Goal: Transaction & Acquisition: Obtain resource

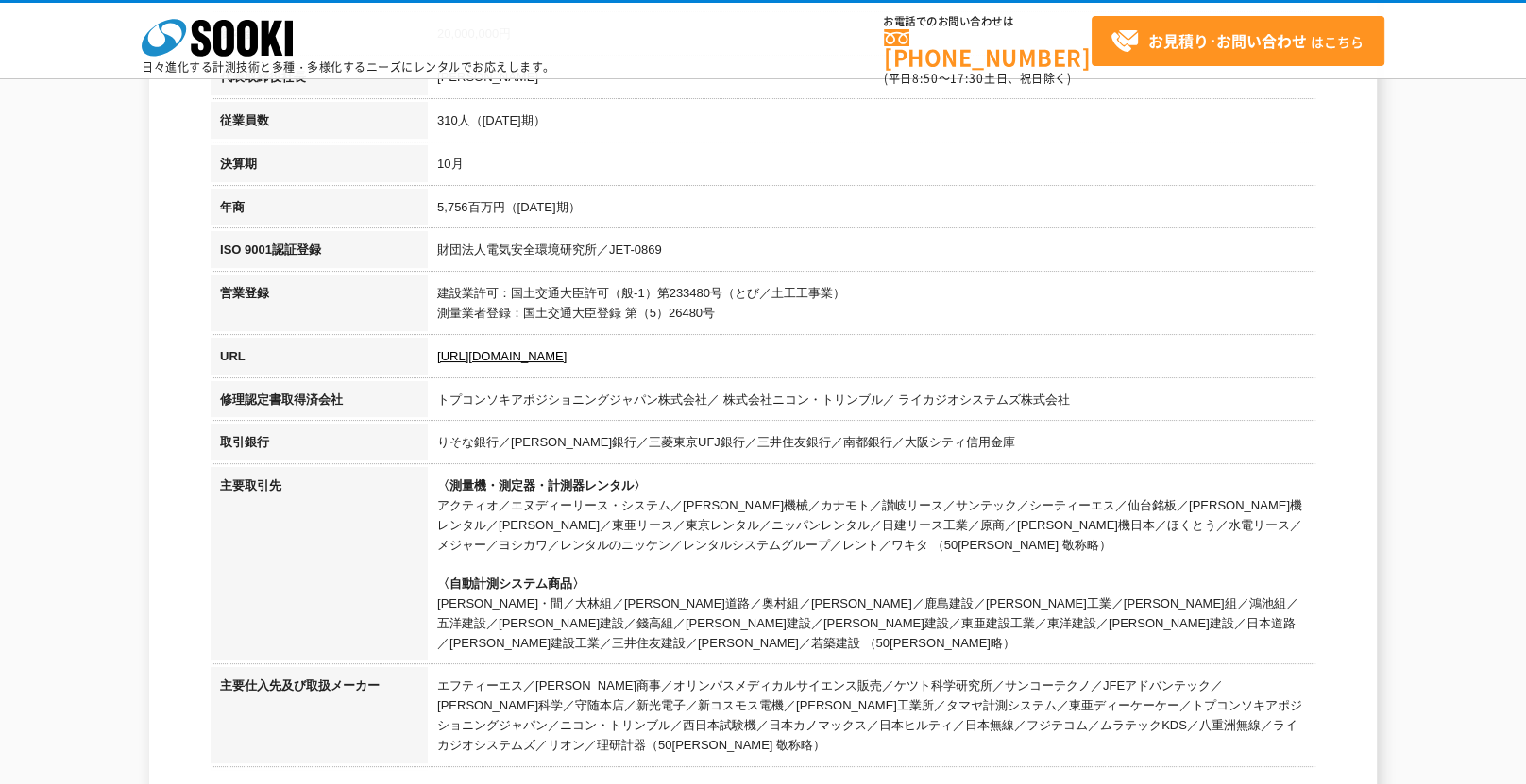
scroll to position [566, 0]
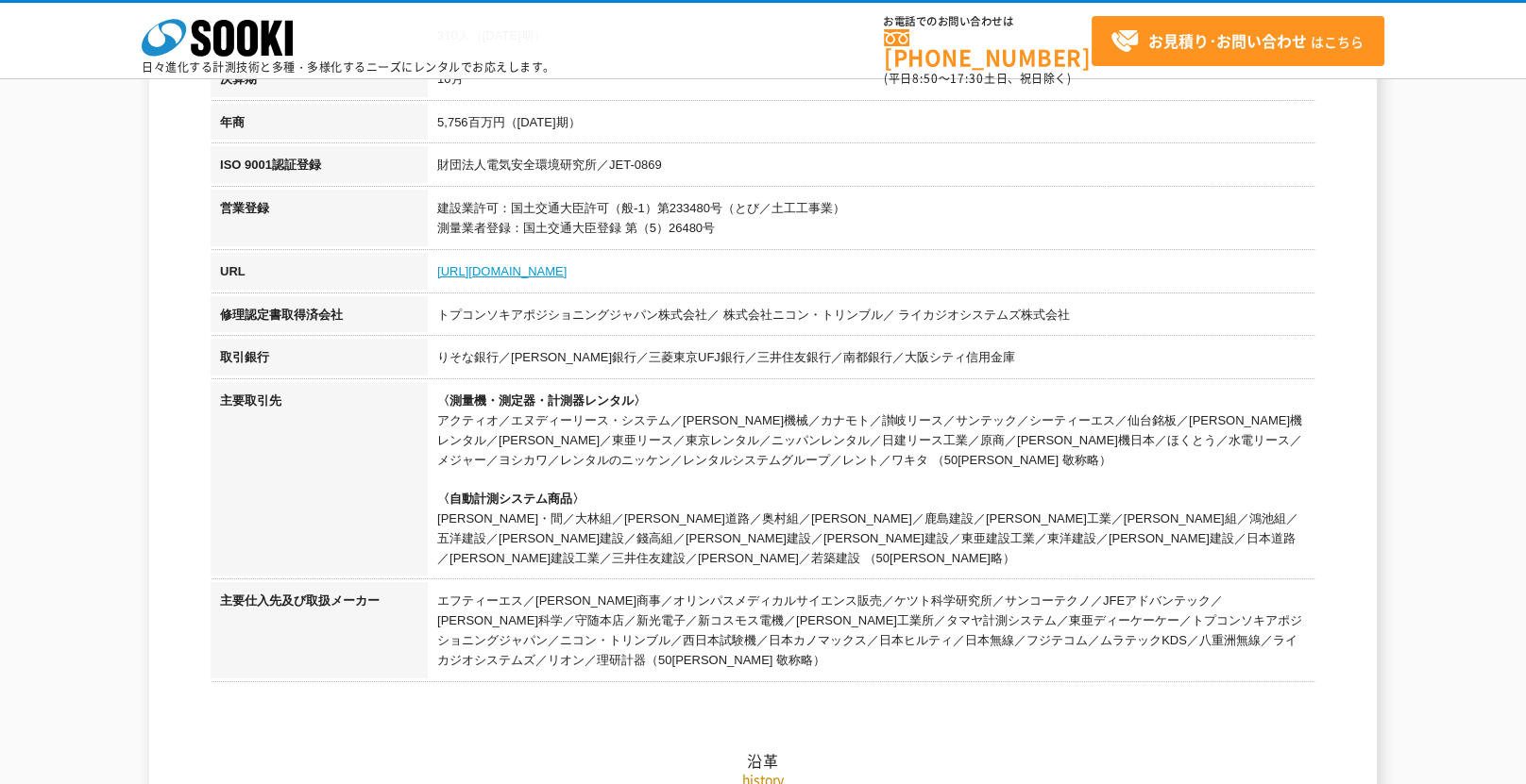
click at [504, 272] on link "https://sooki.co.jp/" at bounding box center [501, 271] width 130 height 14
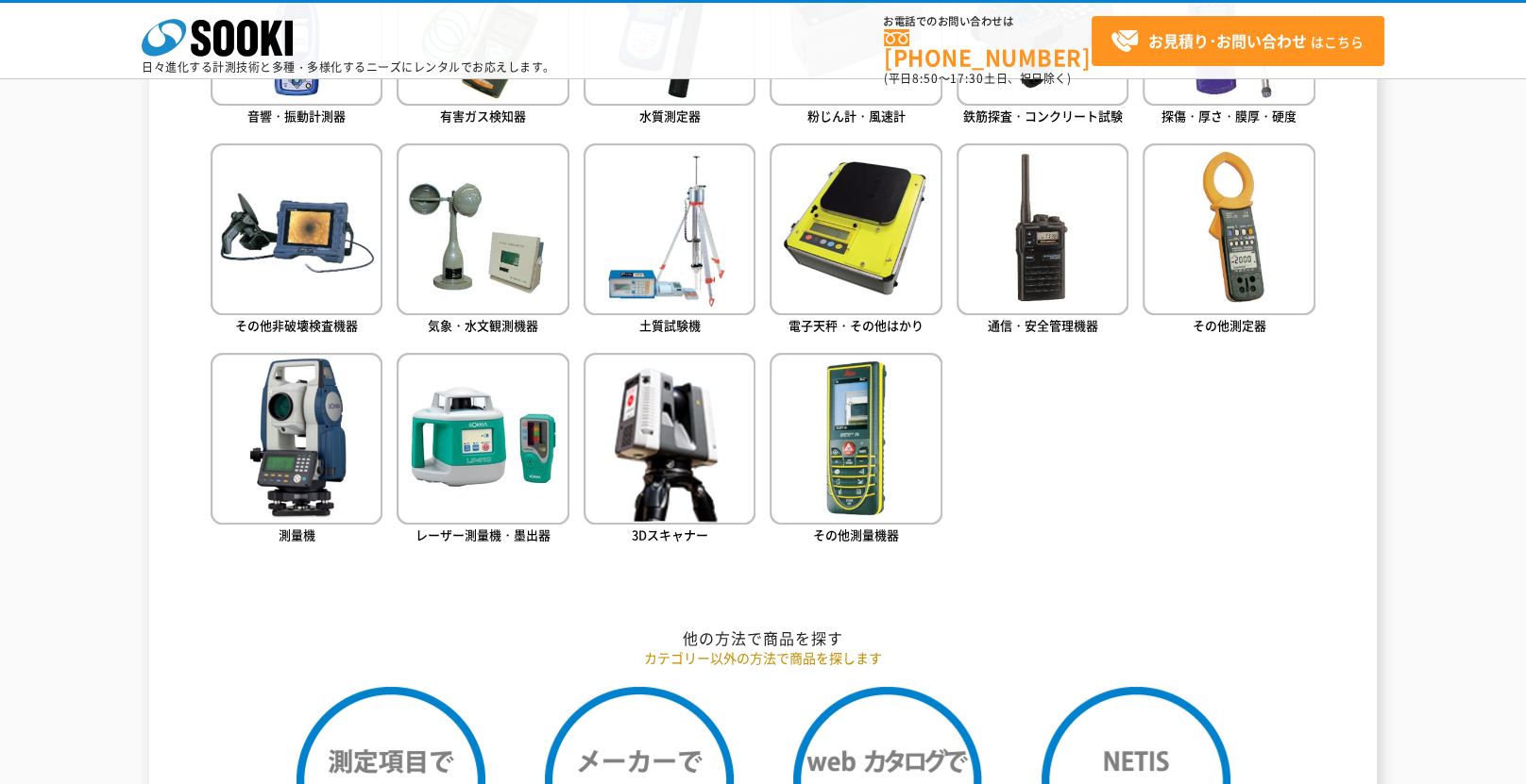
scroll to position [1322, 0]
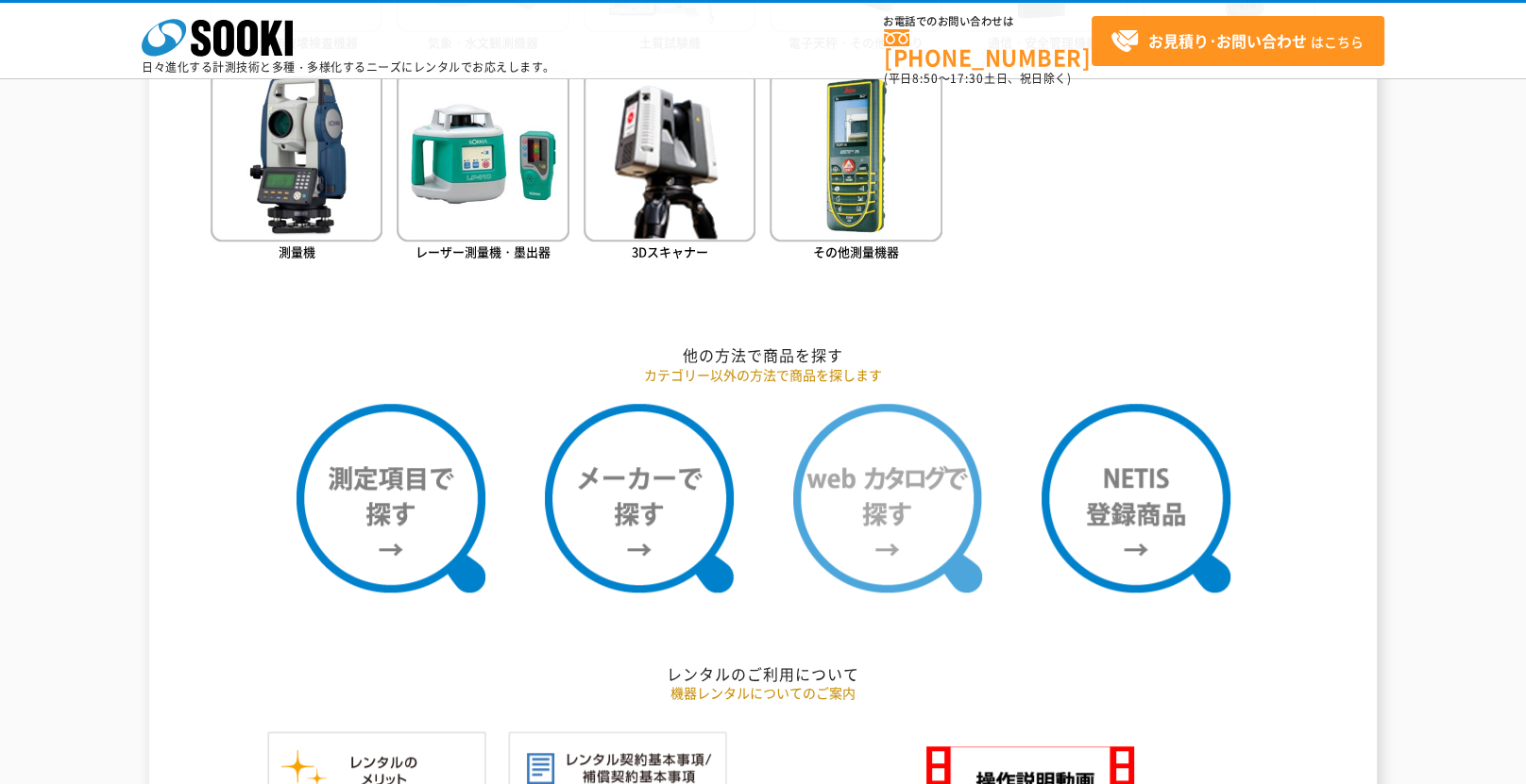
click at [902, 514] on img at bounding box center [887, 498] width 189 height 189
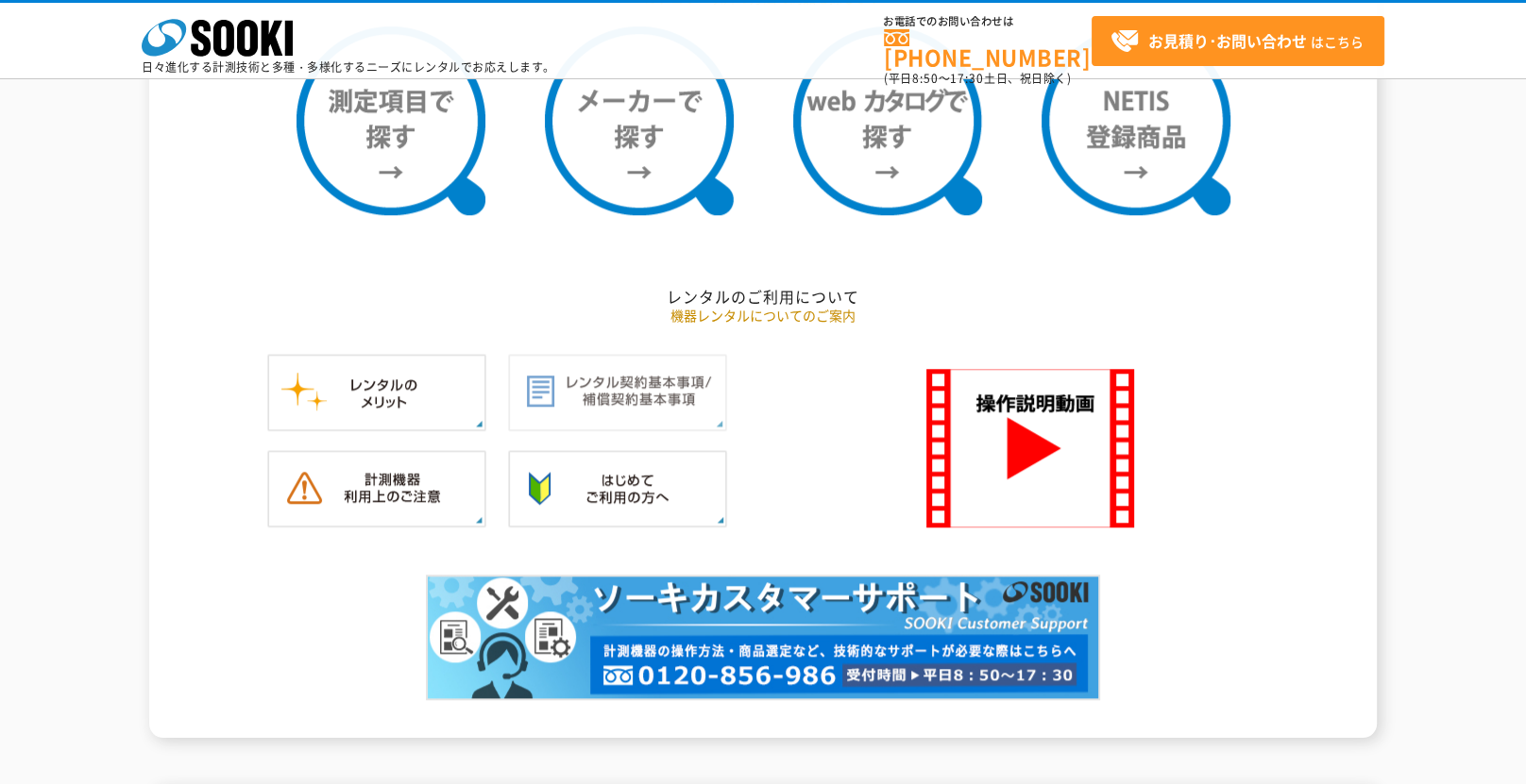
scroll to position [1510, 0]
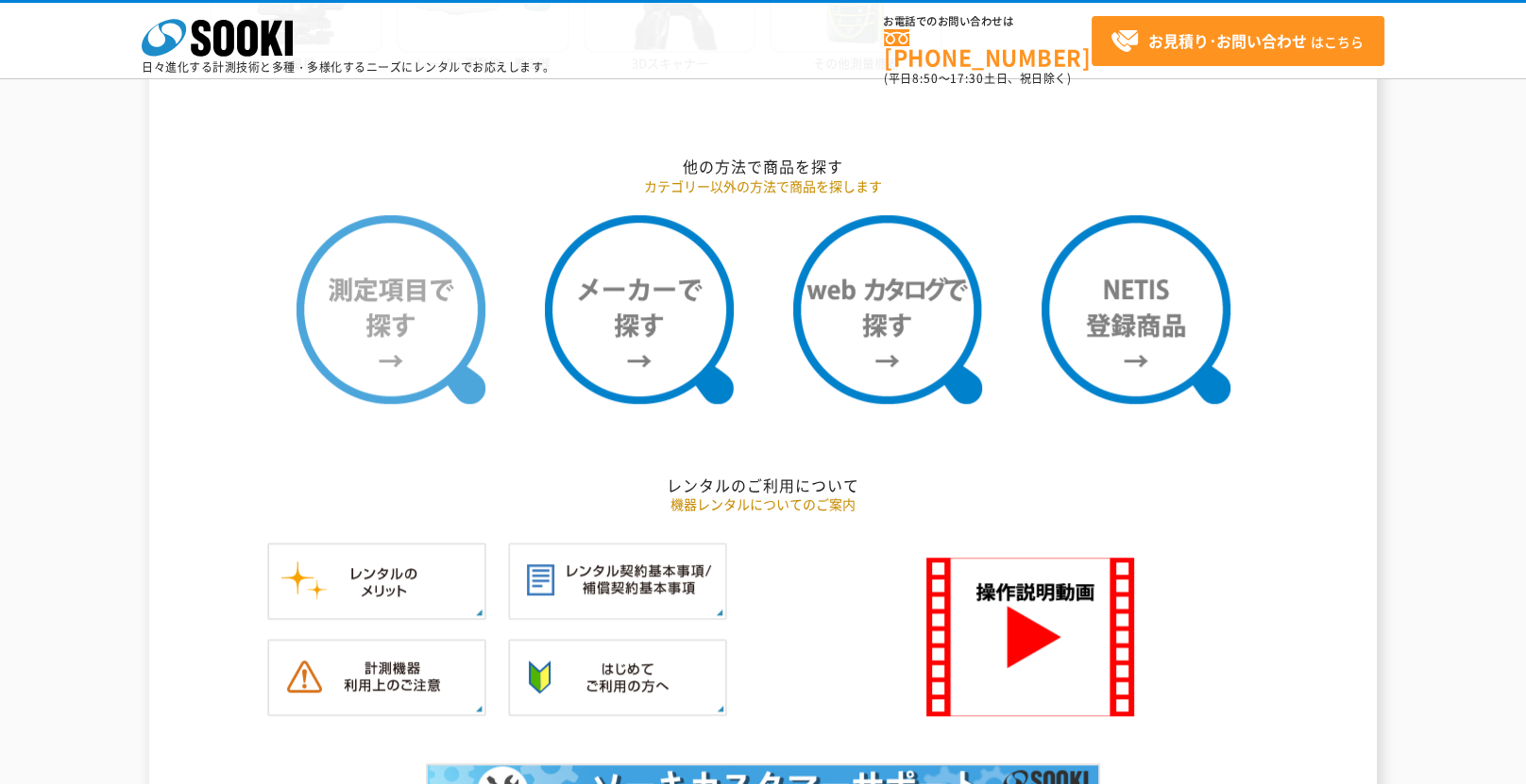
click at [411, 330] on img at bounding box center [390, 309] width 189 height 189
click at [432, 349] on img at bounding box center [390, 309] width 189 height 189
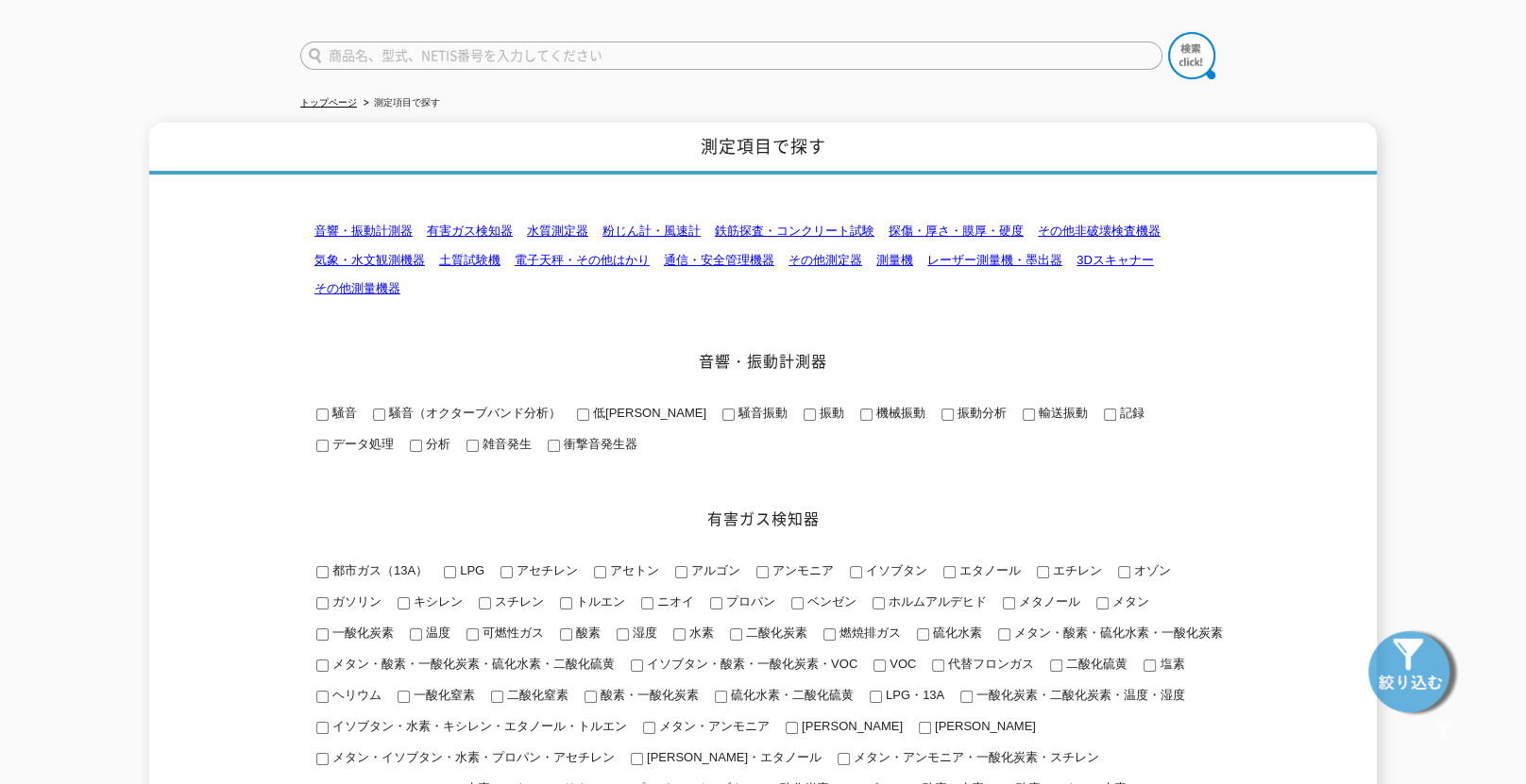
scroll to position [94, 0]
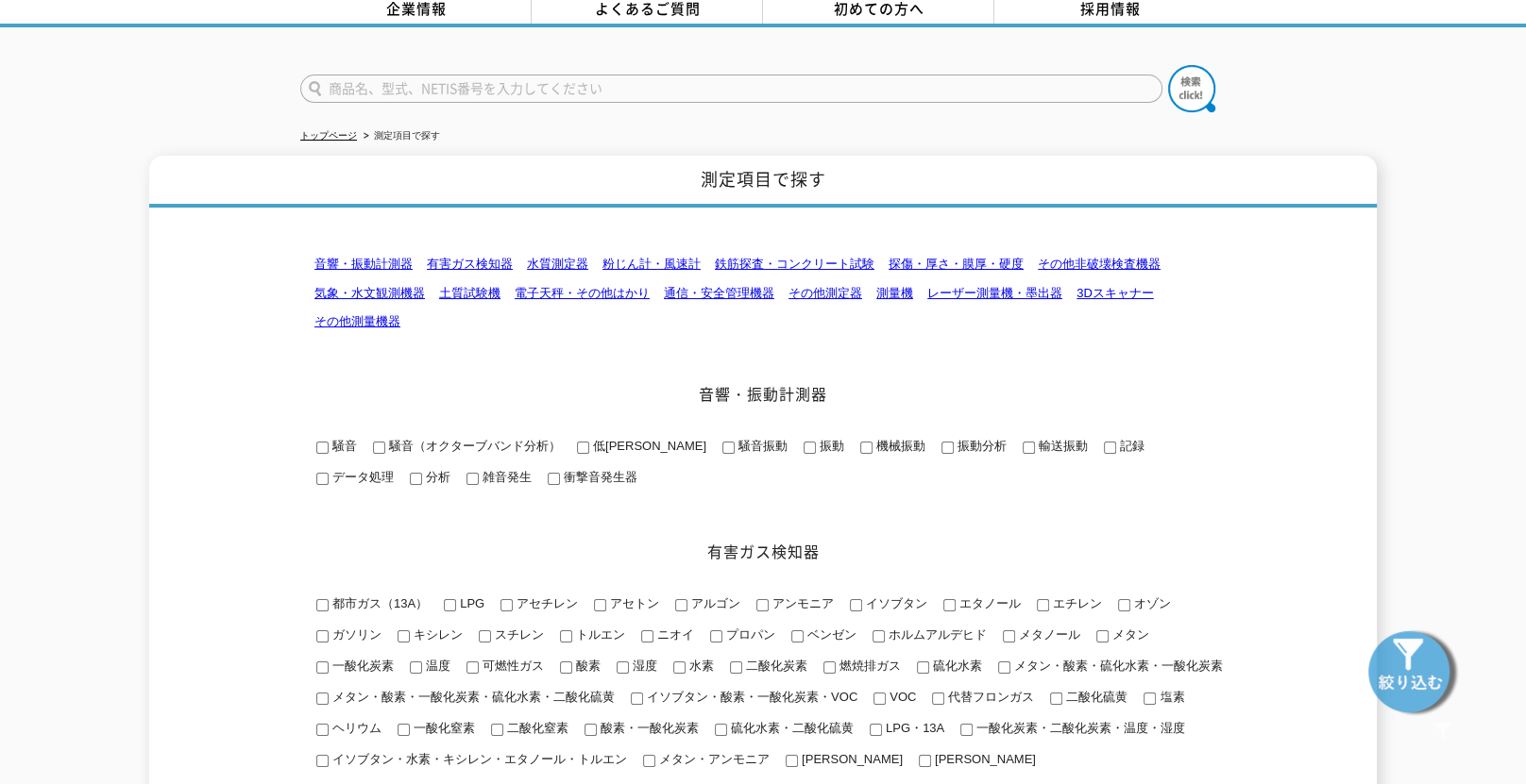
click at [800, 256] on link "鉄筋探査・コンクリート試験" at bounding box center [794, 263] width 159 height 14
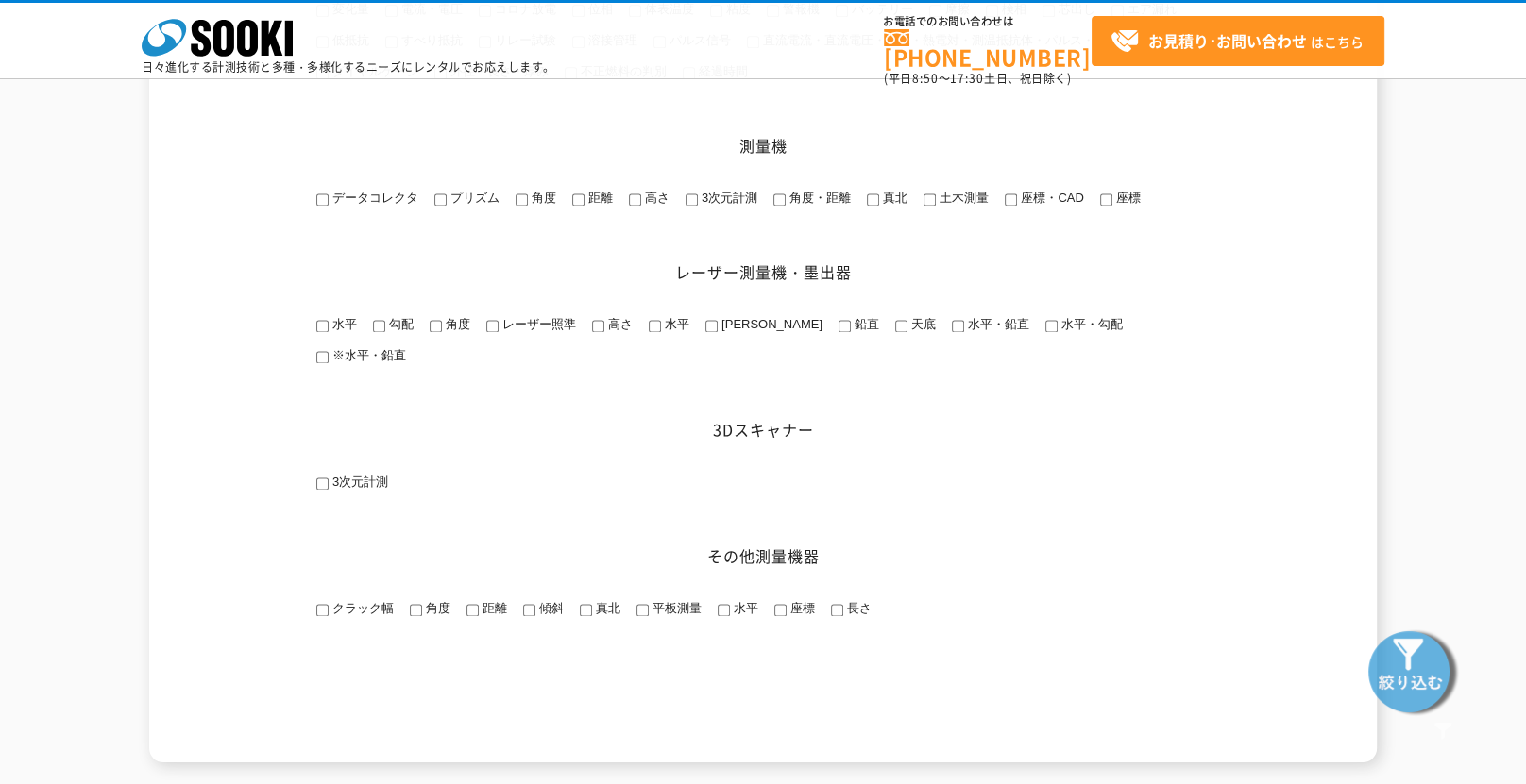
scroll to position [2514, 0]
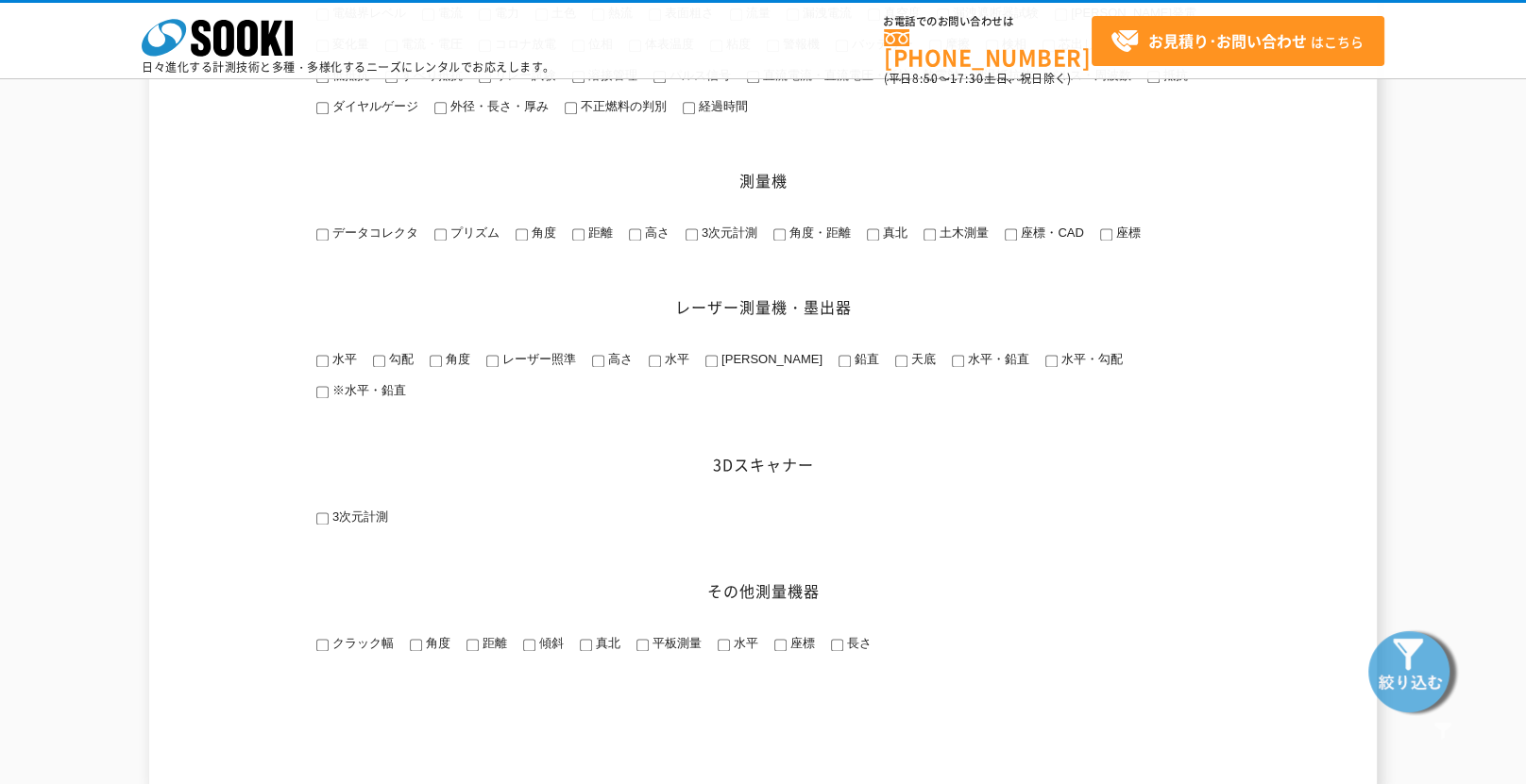
click at [649, 639] on label "平板測量" at bounding box center [674, 643] width 52 height 14
click at [647, 639] on input "平板測量" at bounding box center [643, 644] width 12 height 12
checkbox input "true"
click at [1408, 677] on img at bounding box center [1412, 670] width 94 height 94
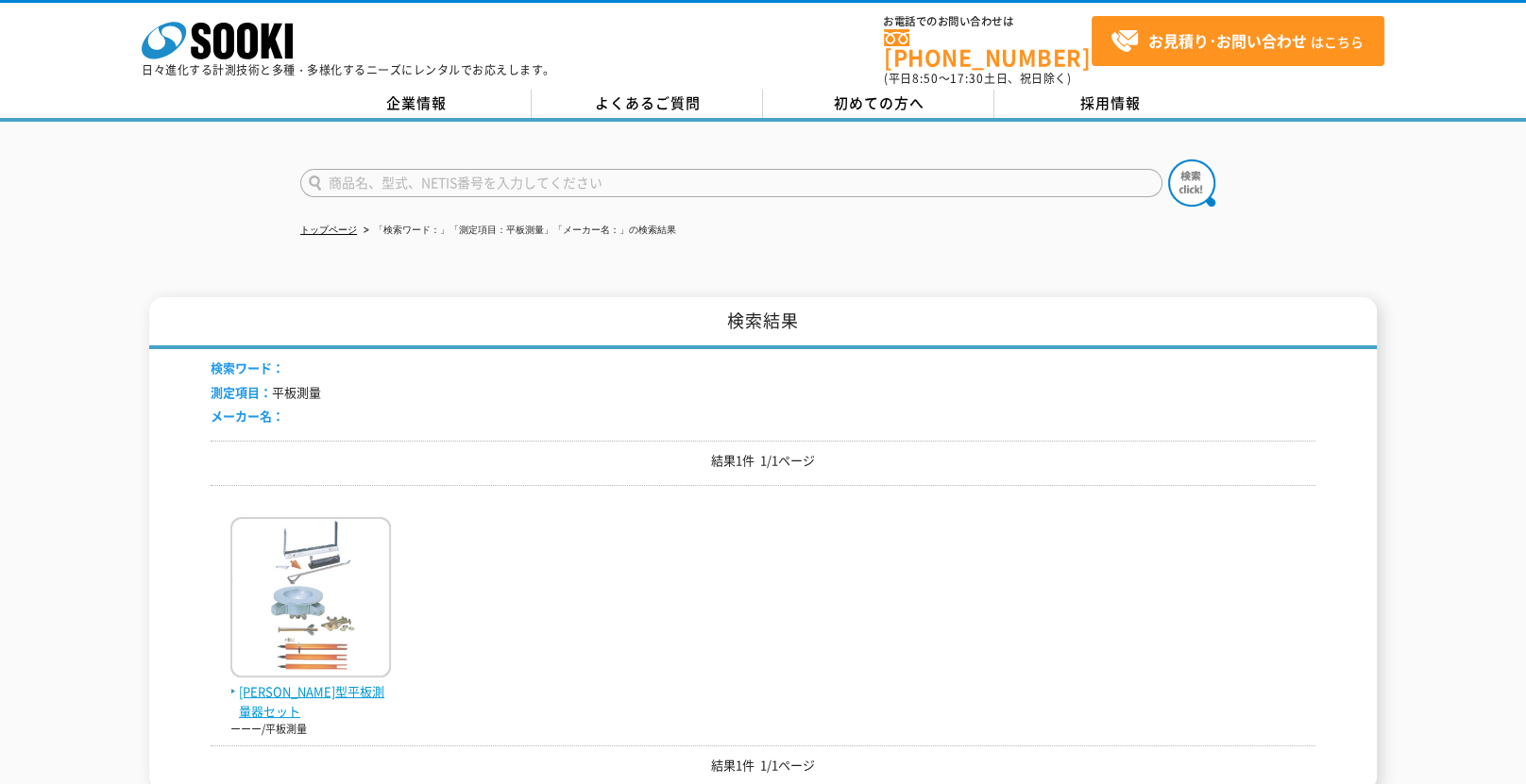
click at [273, 585] on img at bounding box center [311, 599] width 160 height 165
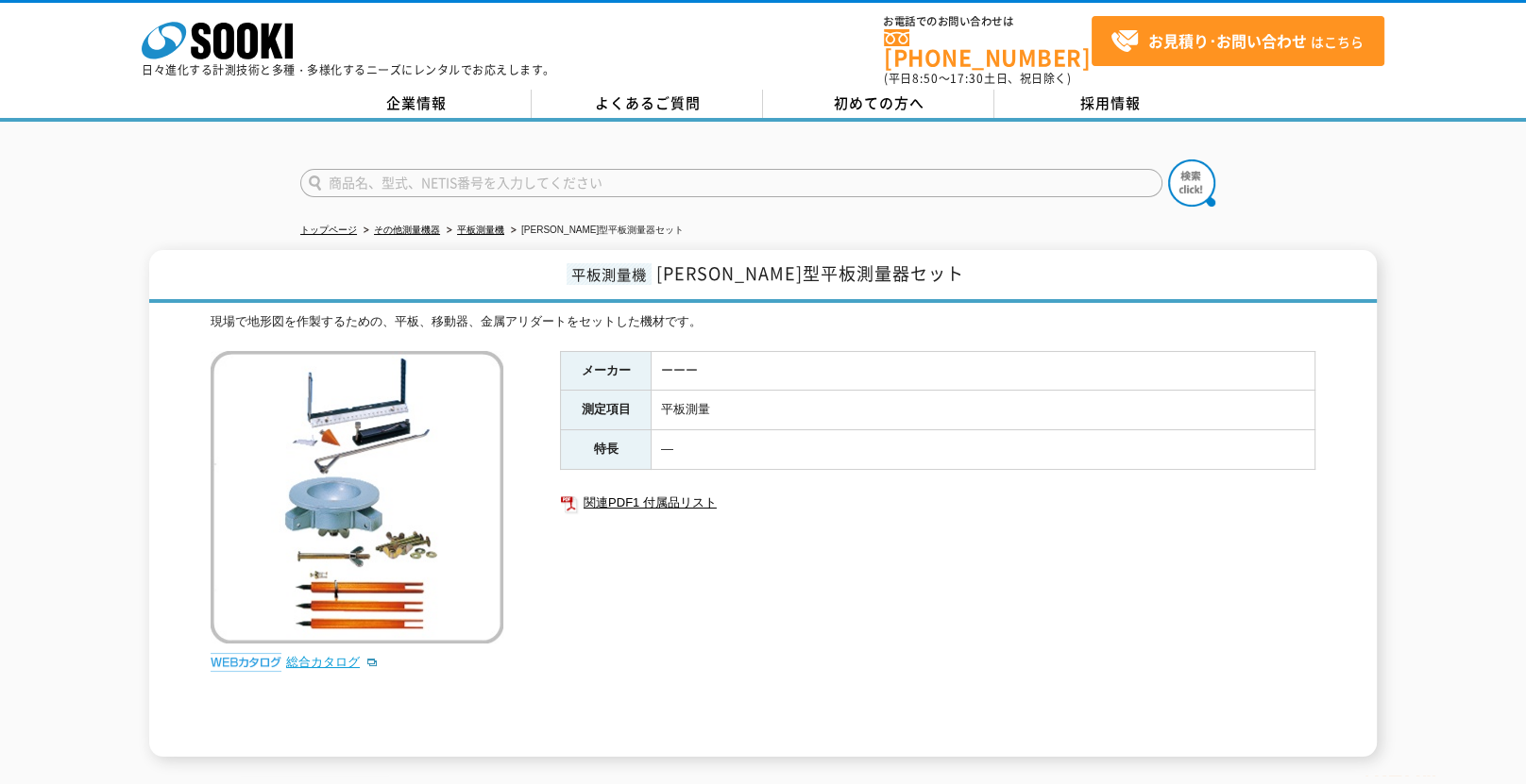
click at [331, 655] on link "総合カタログ" at bounding box center [332, 662] width 92 height 14
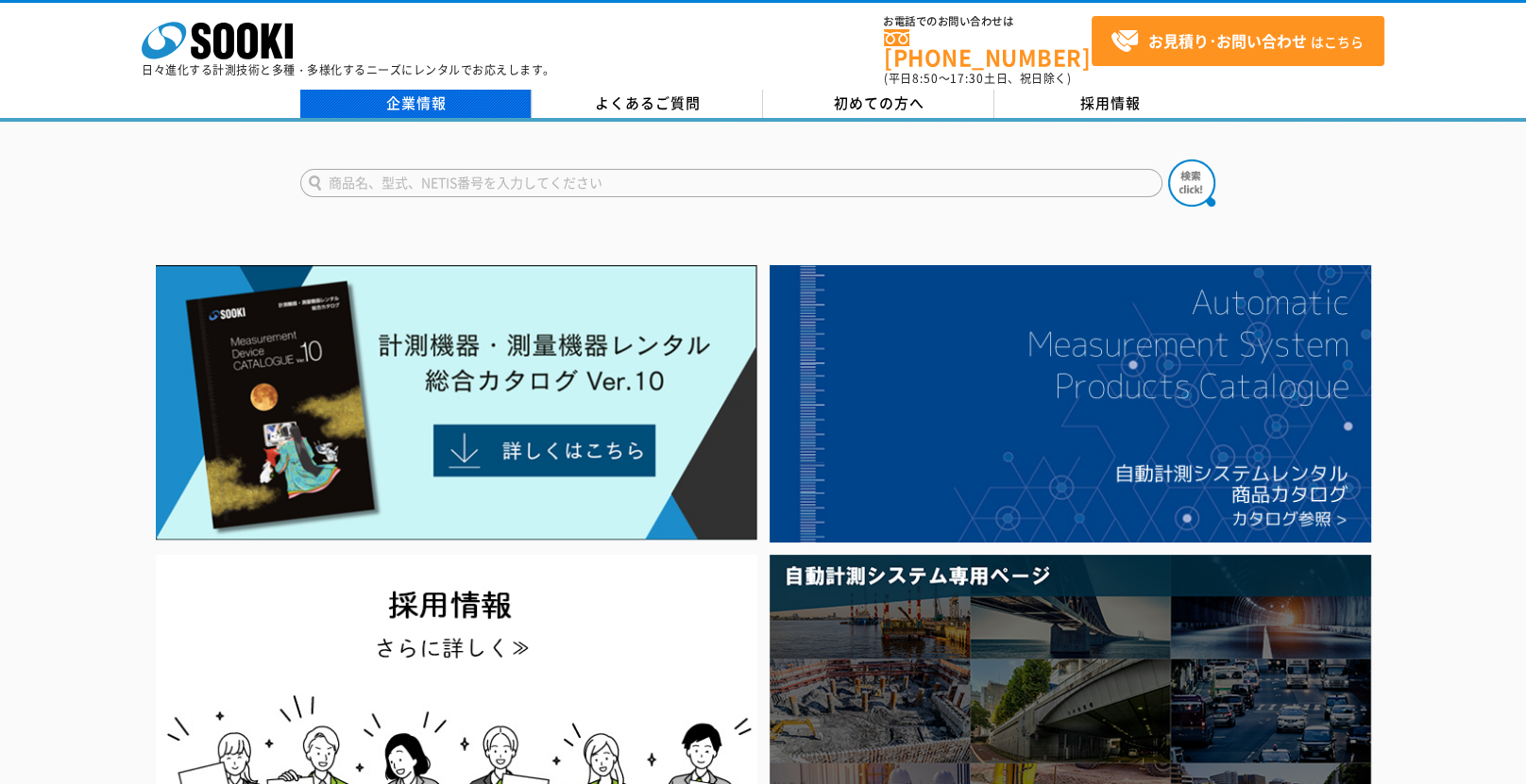
click at [477, 93] on link "企業情報" at bounding box center [416, 104] width 232 height 29
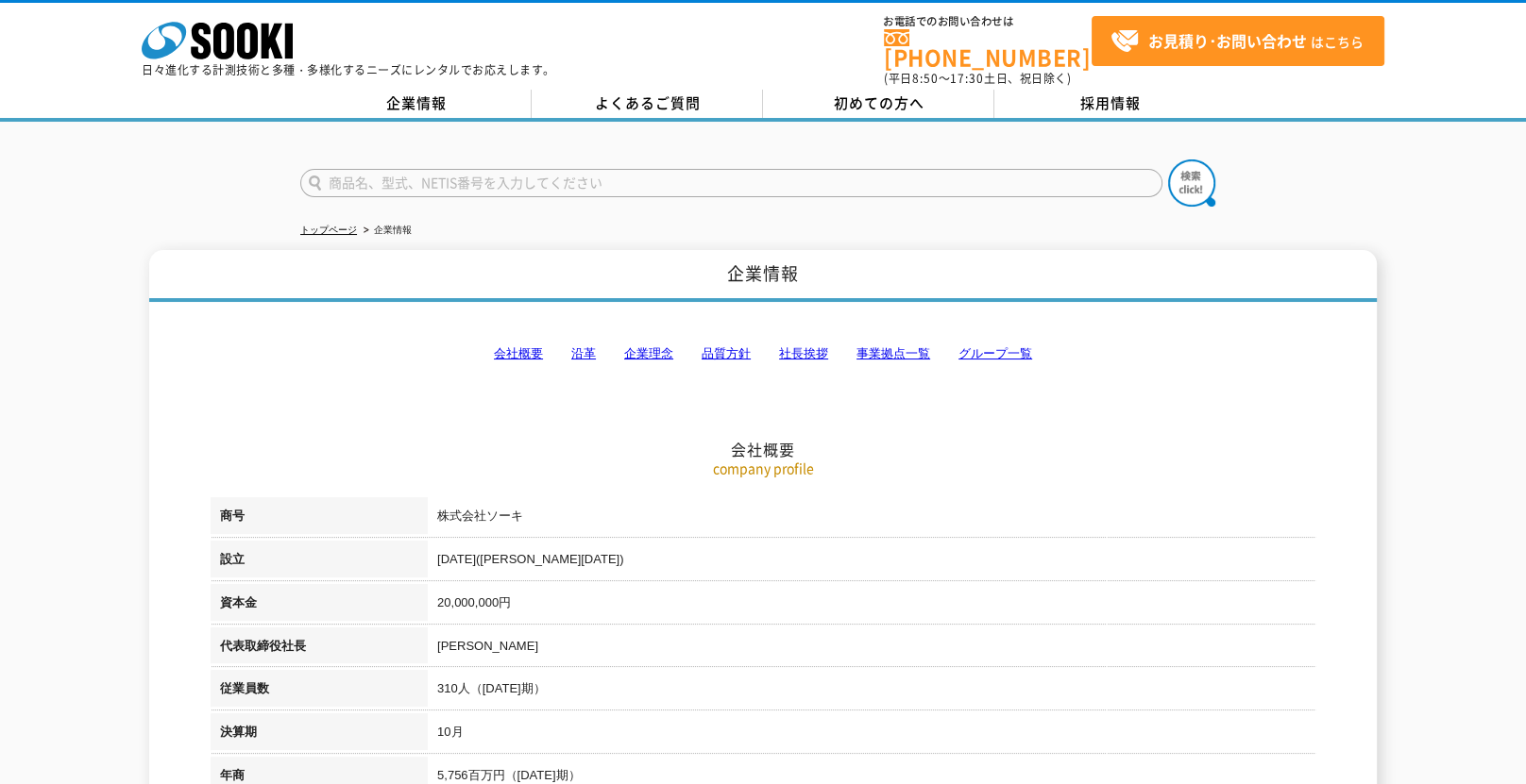
click at [637, 346] on link "企業理念" at bounding box center [649, 353] width 50 height 14
click at [801, 346] on link "社長挨拶" at bounding box center [803, 353] width 50 height 14
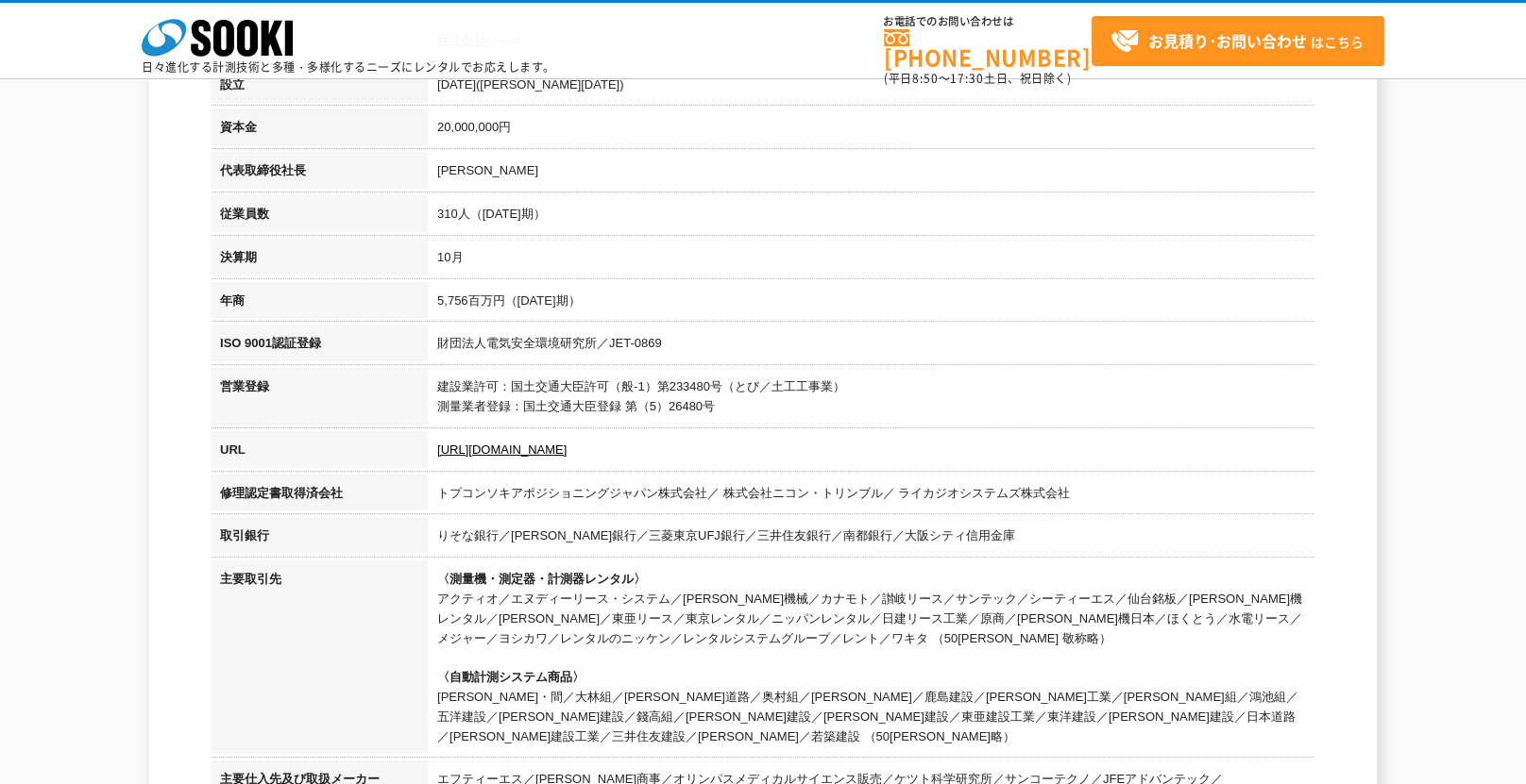
scroll to position [337, 0]
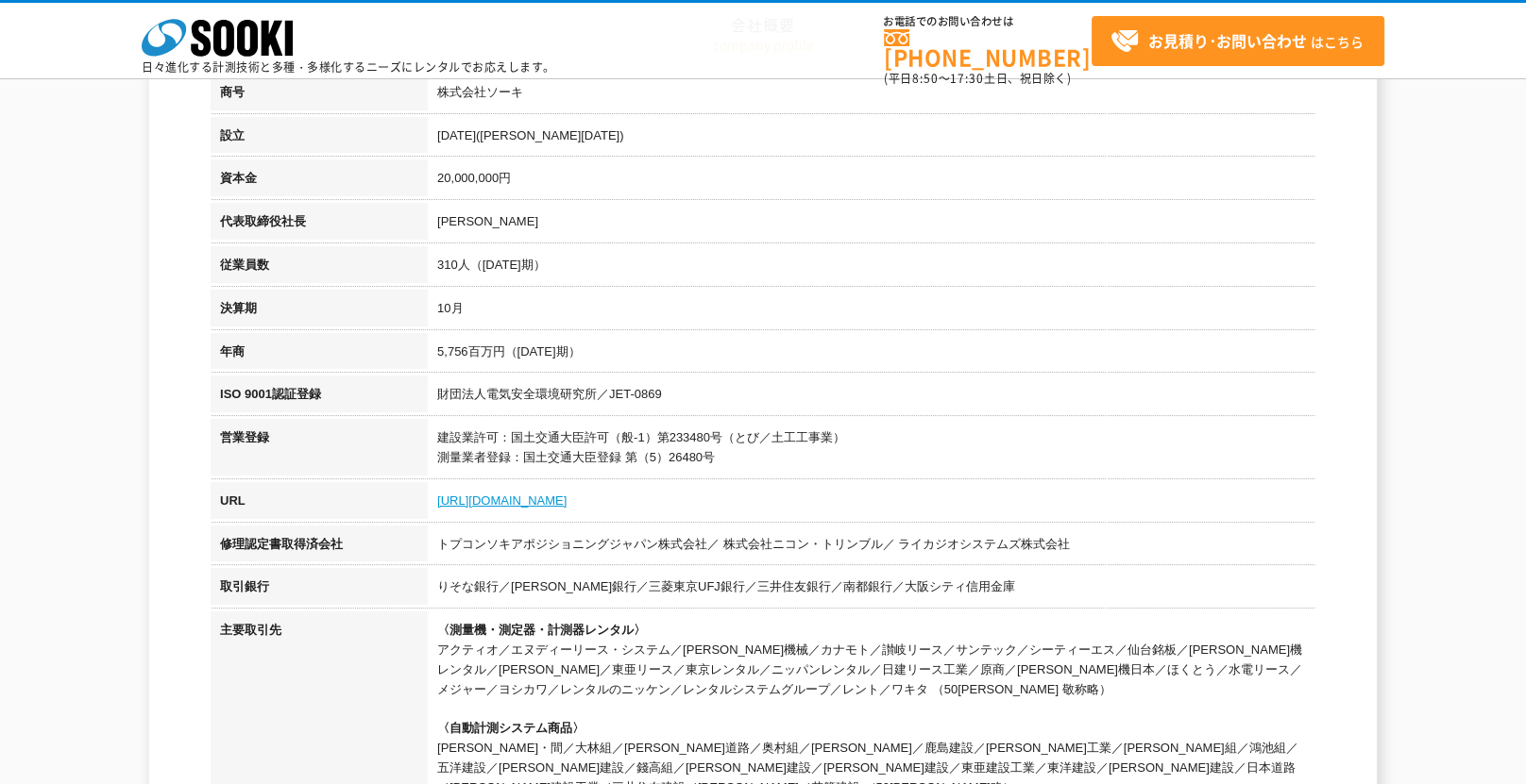
click at [475, 497] on link "[URL][DOMAIN_NAME]" at bounding box center [501, 501] width 130 height 14
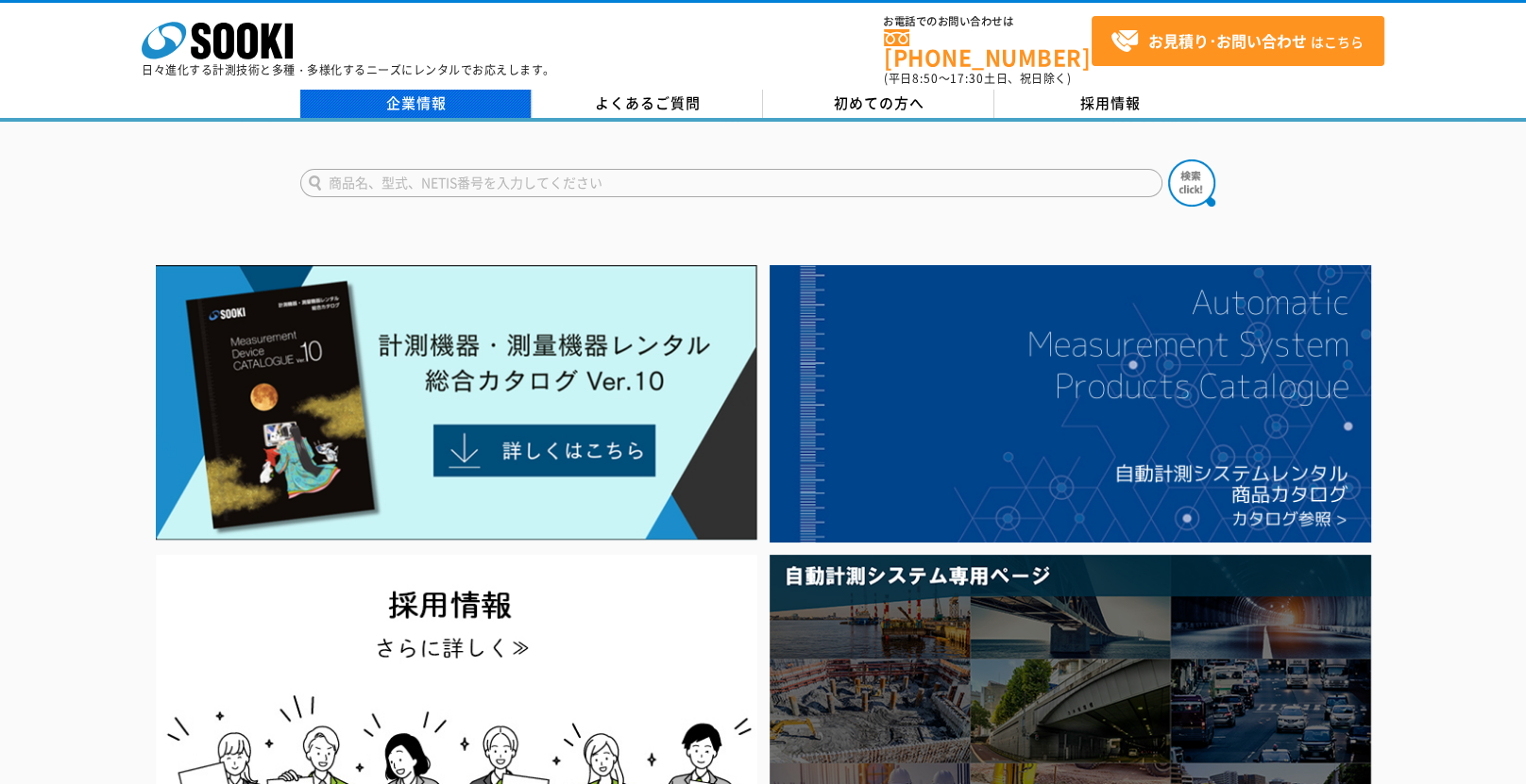
click at [455, 96] on link "企業情報" at bounding box center [416, 104] width 232 height 29
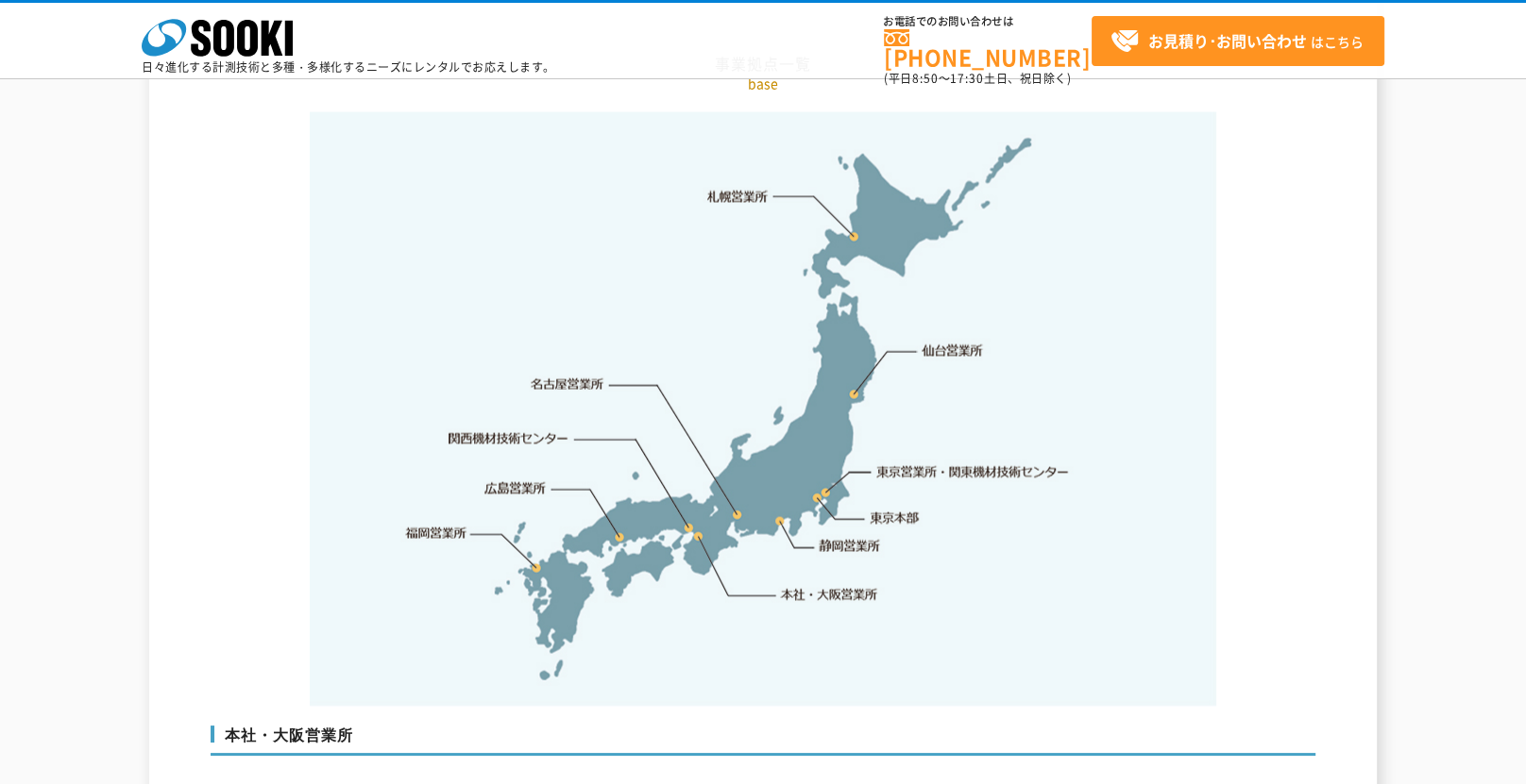
scroll to position [3964, 0]
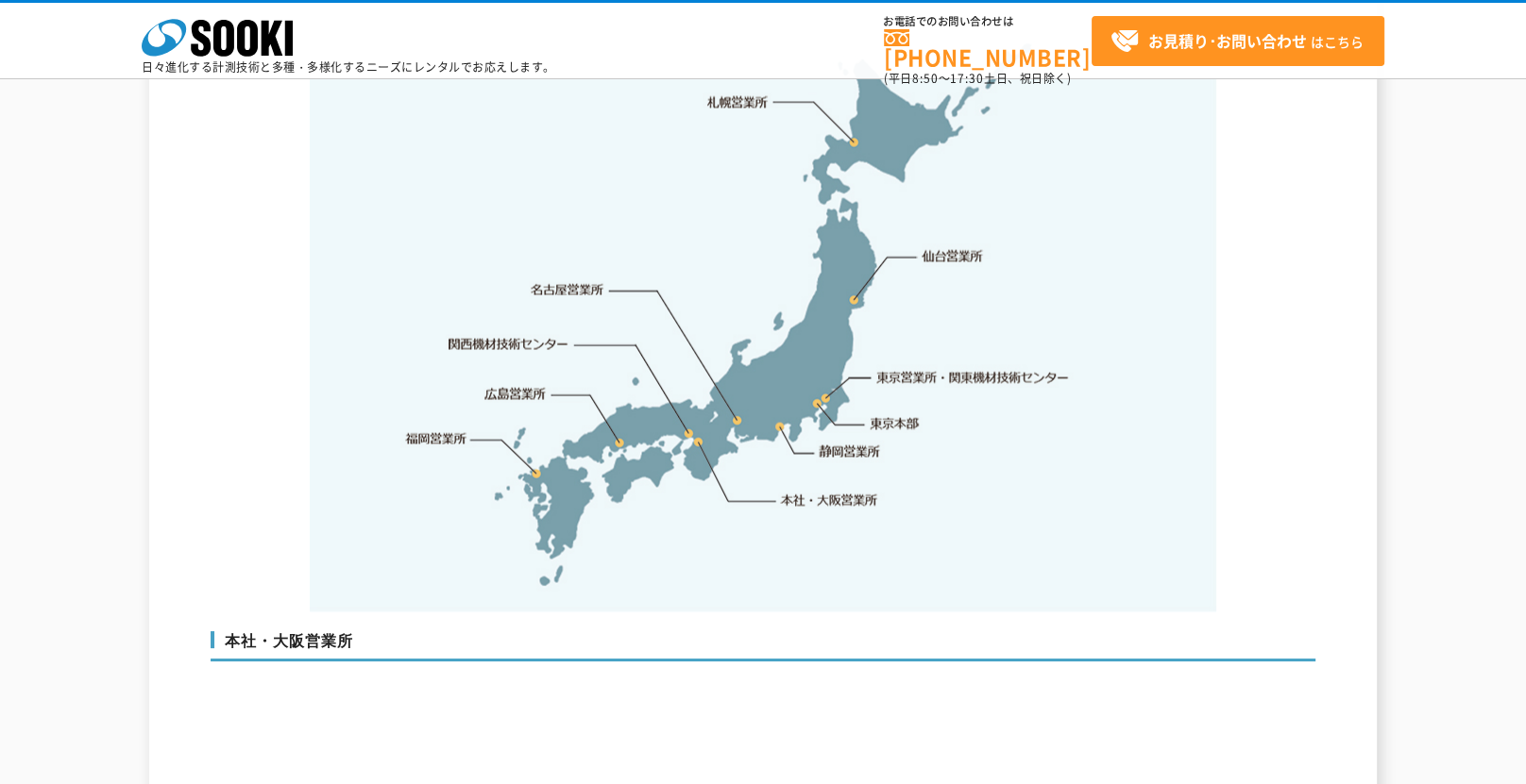
click at [827, 491] on link "本社・大阪営業所" at bounding box center [828, 500] width 99 height 19
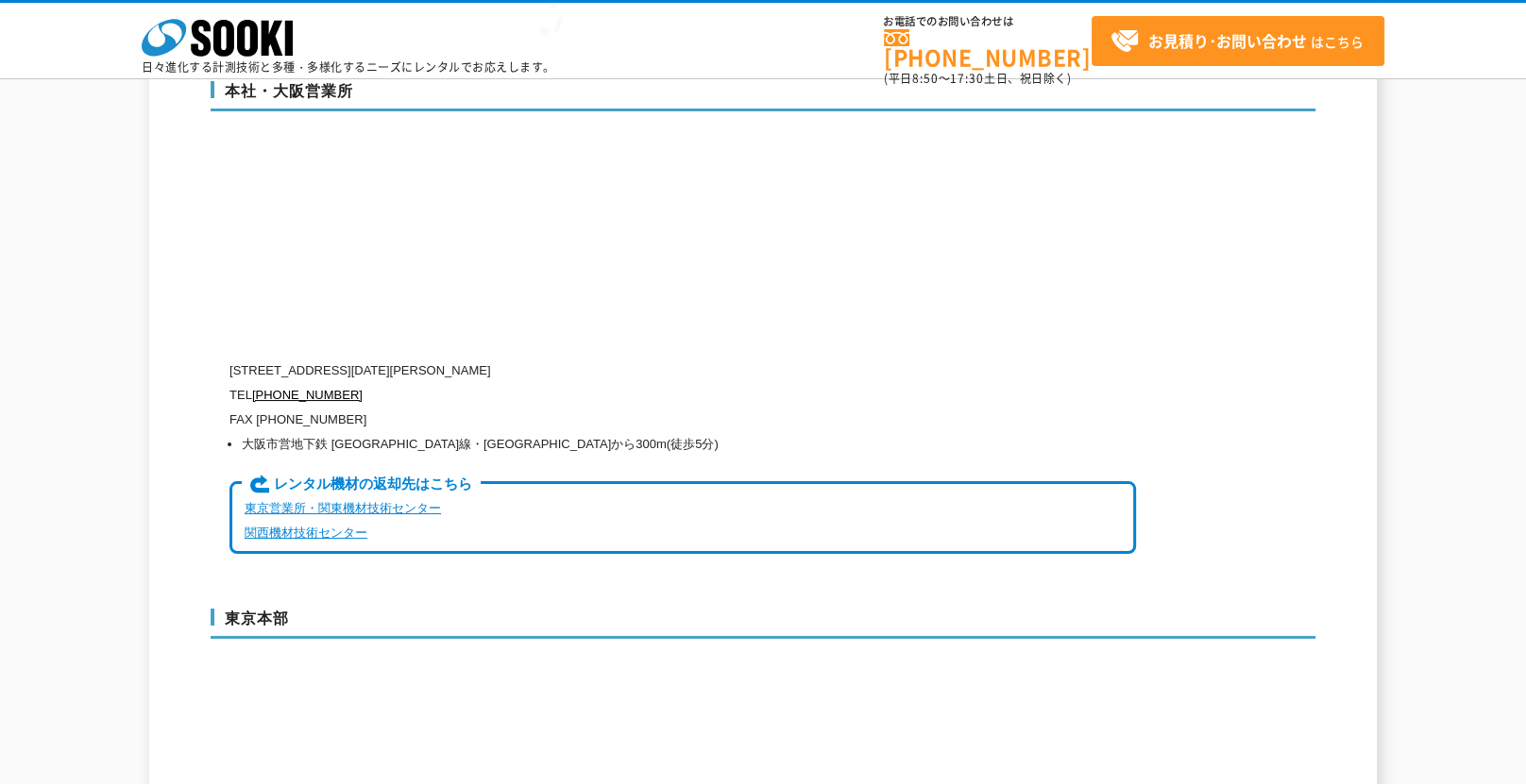
scroll to position [4555, 0]
